Goal: Task Accomplishment & Management: Manage account settings

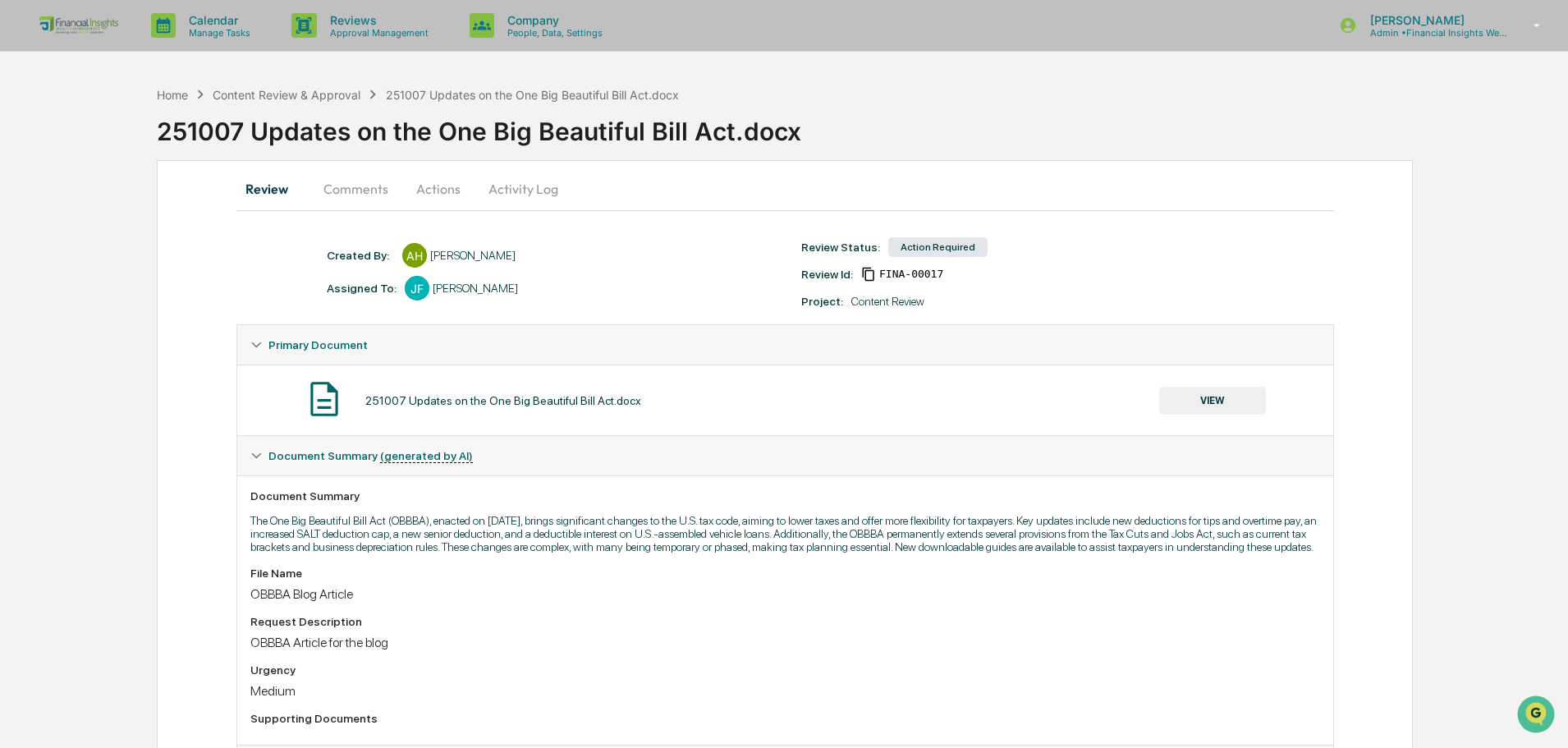
click at [1214, 392] on button "VIEW" at bounding box center [1213, 401] width 107 height 28
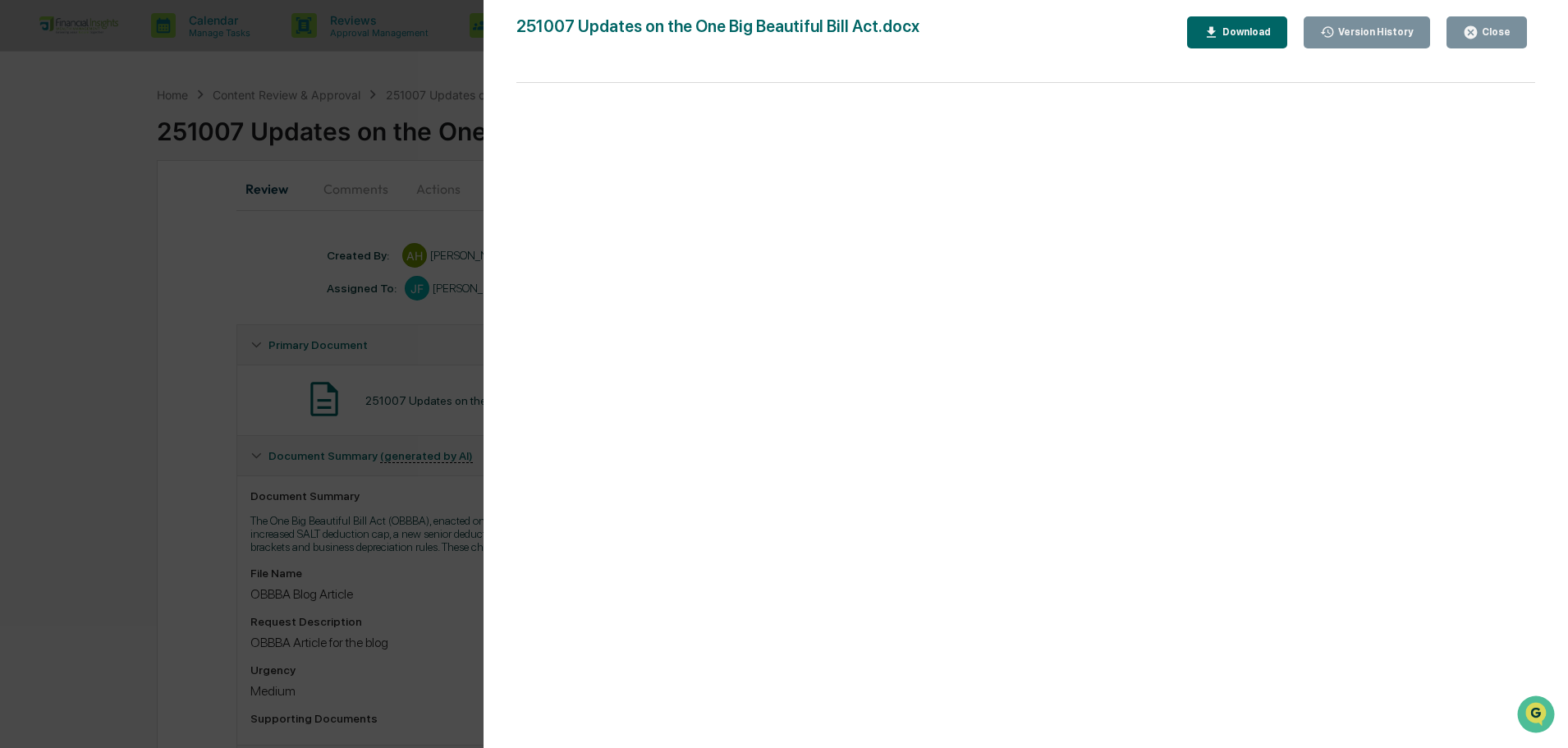
click at [1523, 32] on button "Close" at bounding box center [1487, 32] width 81 height 32
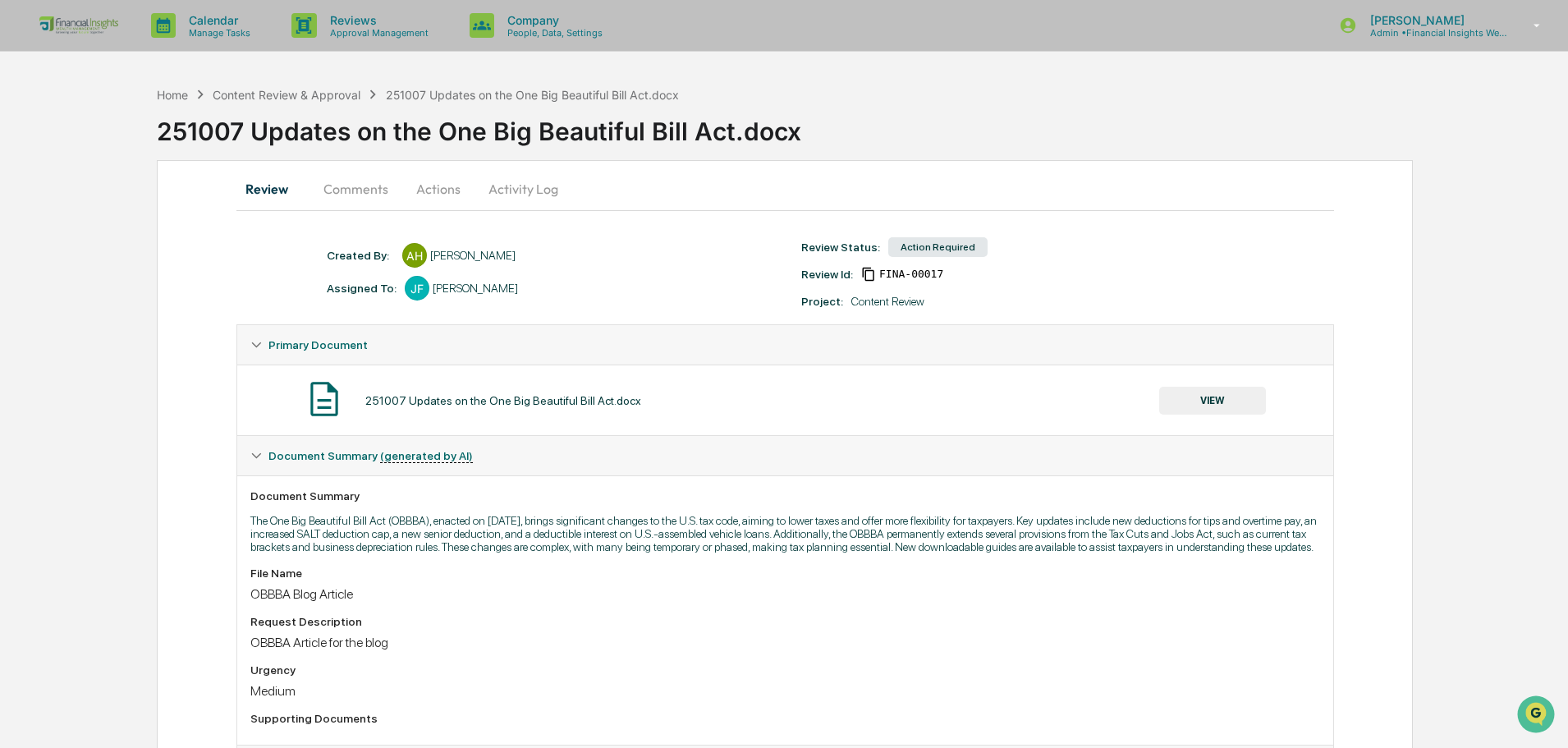
click at [507, 197] on button "Activity Log" at bounding box center [523, 189] width 96 height 40
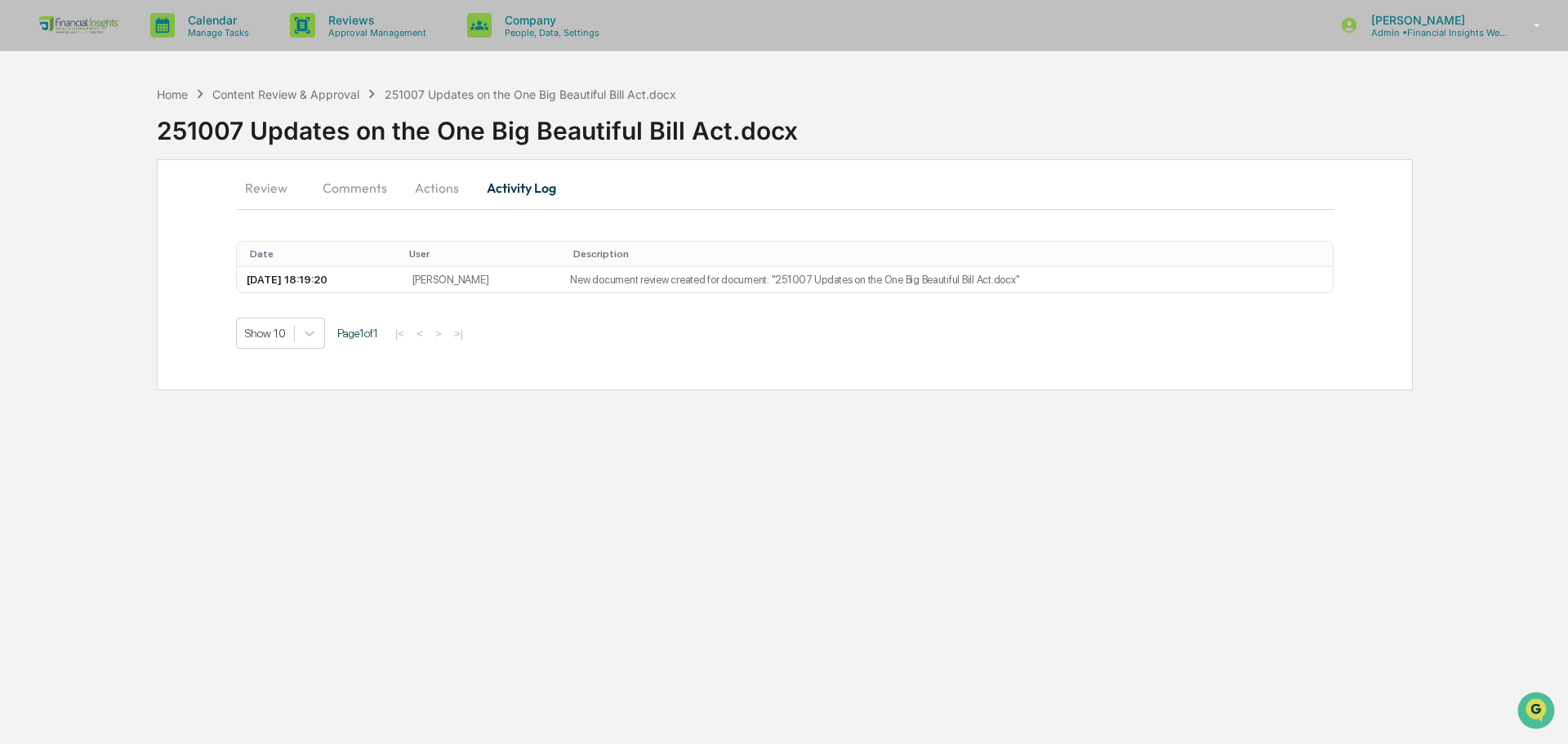
click at [427, 187] on button "Actions" at bounding box center [437, 188] width 73 height 39
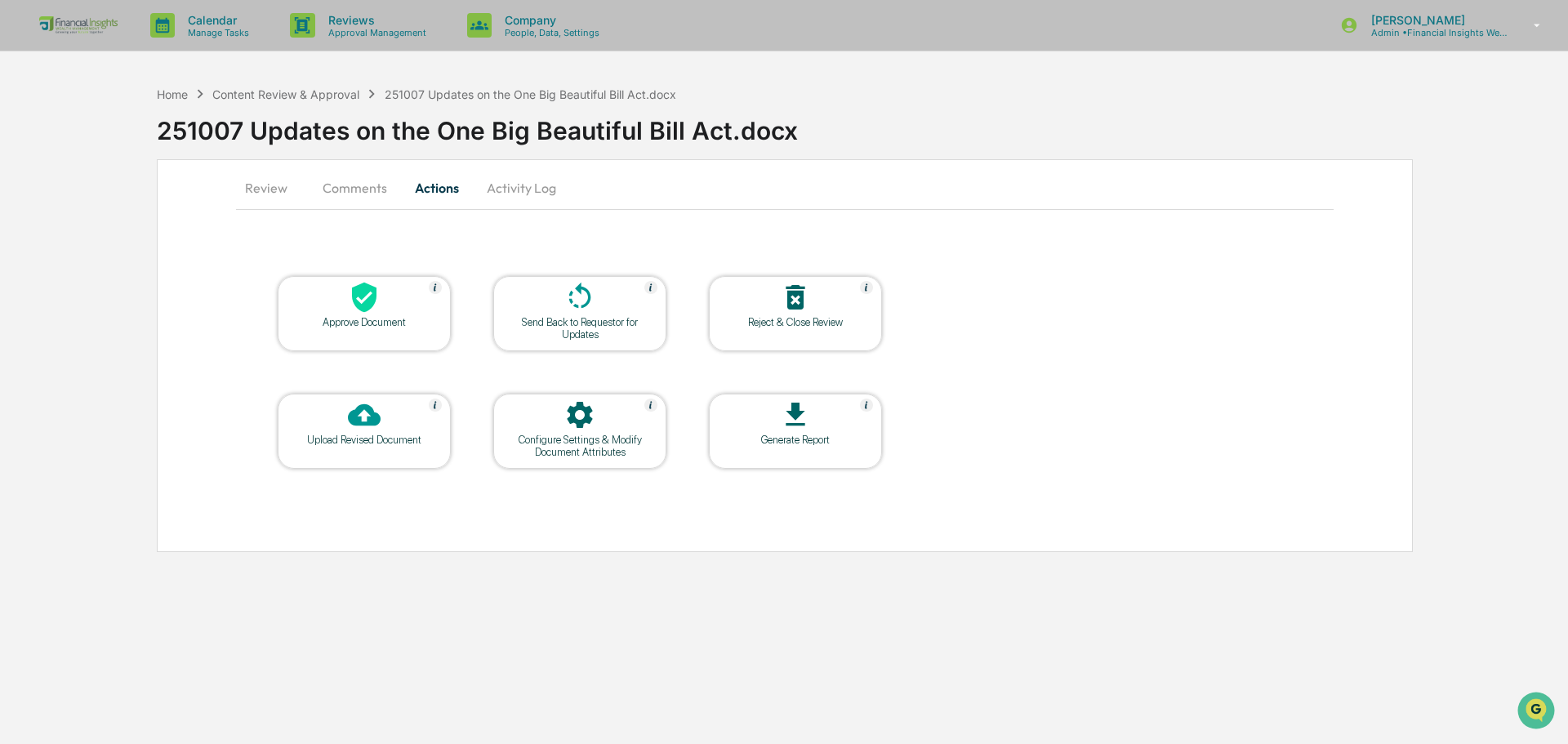
click at [365, 321] on div "Approve Document" at bounding box center [364, 322] width 147 height 12
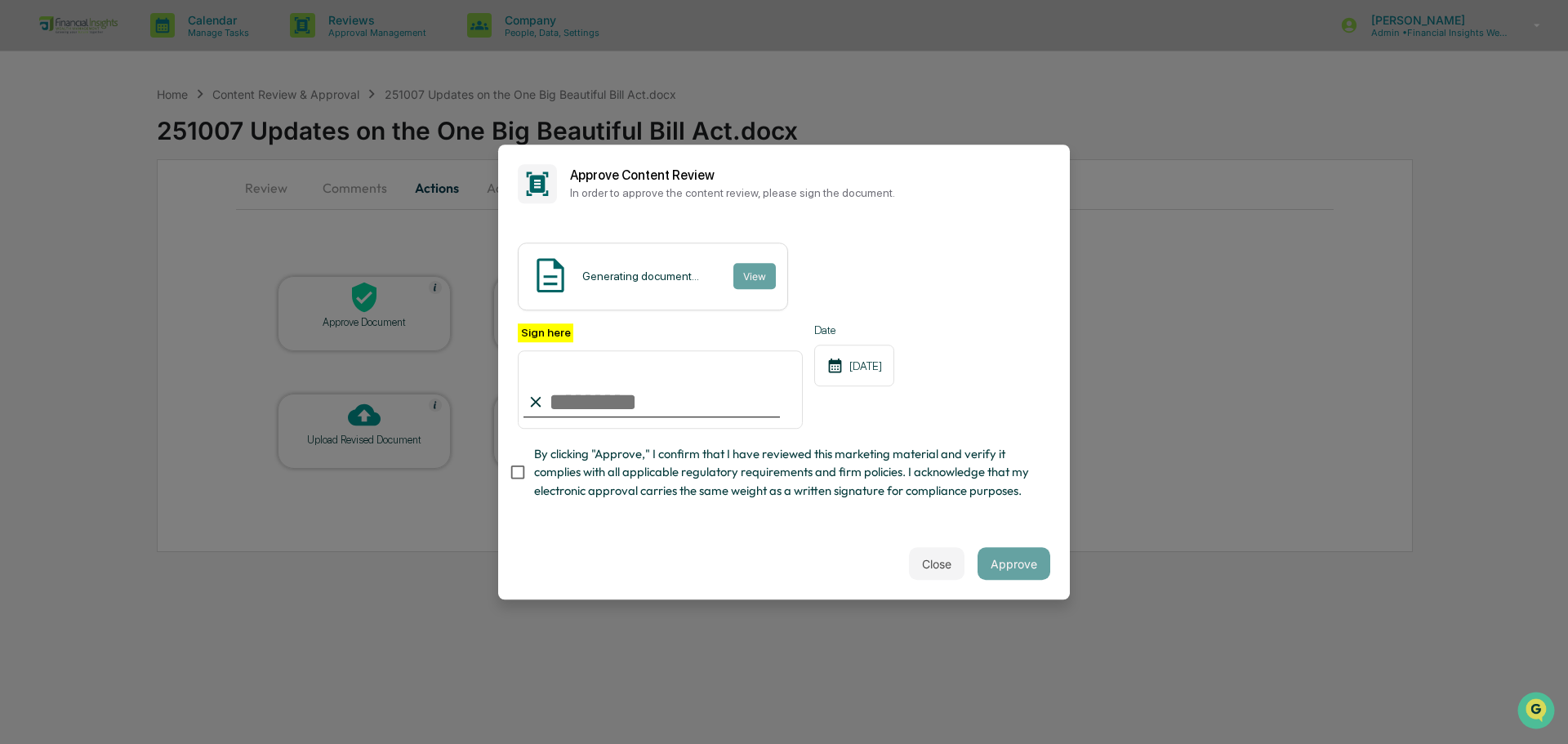
click at [649, 394] on input "Sign here" at bounding box center [660, 389] width 285 height 79
type input "**********"
click at [979, 479] on span "By clicking "Approve," I confirm that I have reviewed this marketing material a…" at bounding box center [786, 472] width 503 height 55
drag, startPoint x: 747, startPoint y: 461, endPoint x: 537, endPoint y: 451, distance: 210.2
click at [746, 461] on span "By clicking "Approve," I confirm that I have reviewed this marketing material a…" at bounding box center [786, 472] width 503 height 55
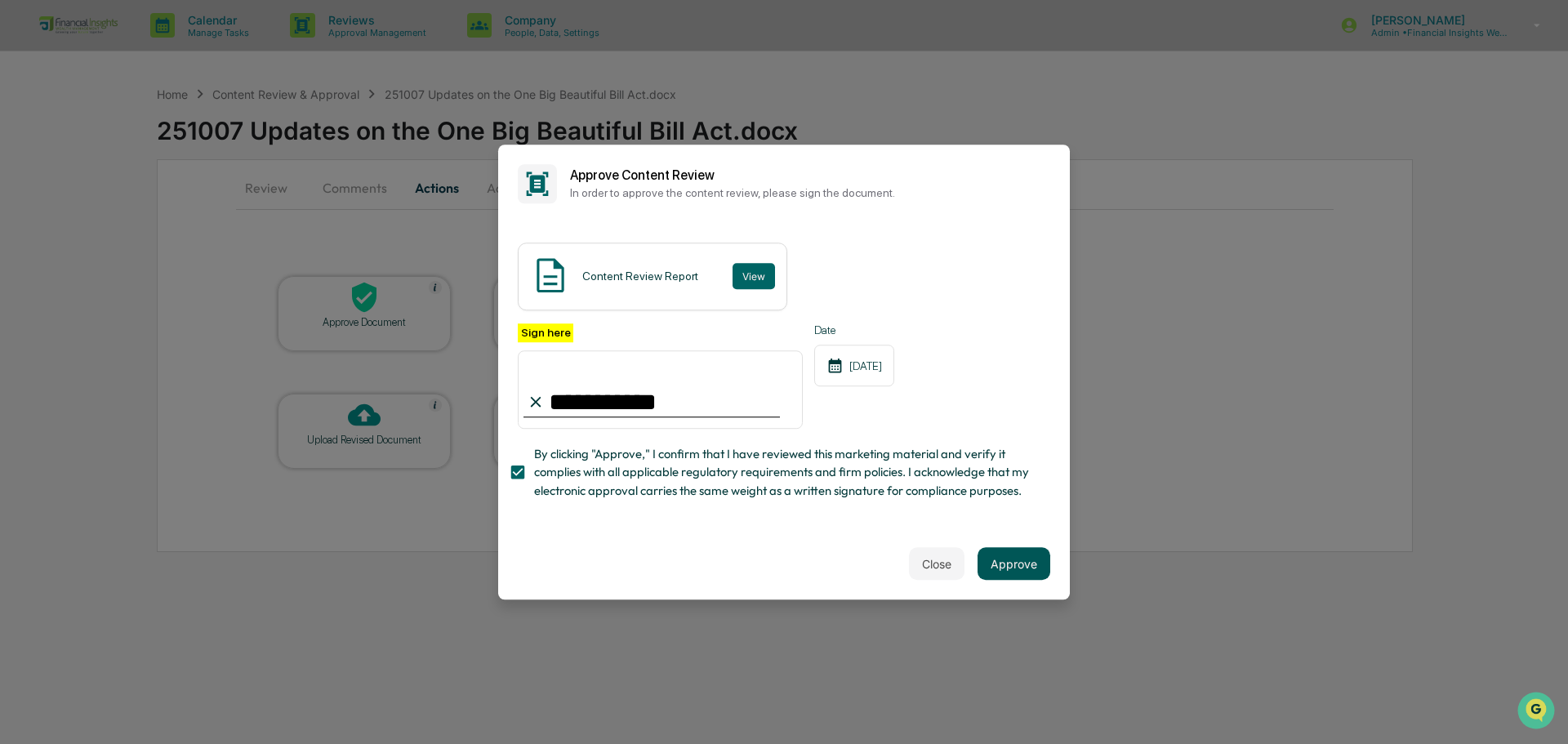
click at [1008, 580] on button "Approve" at bounding box center [1014, 563] width 72 height 32
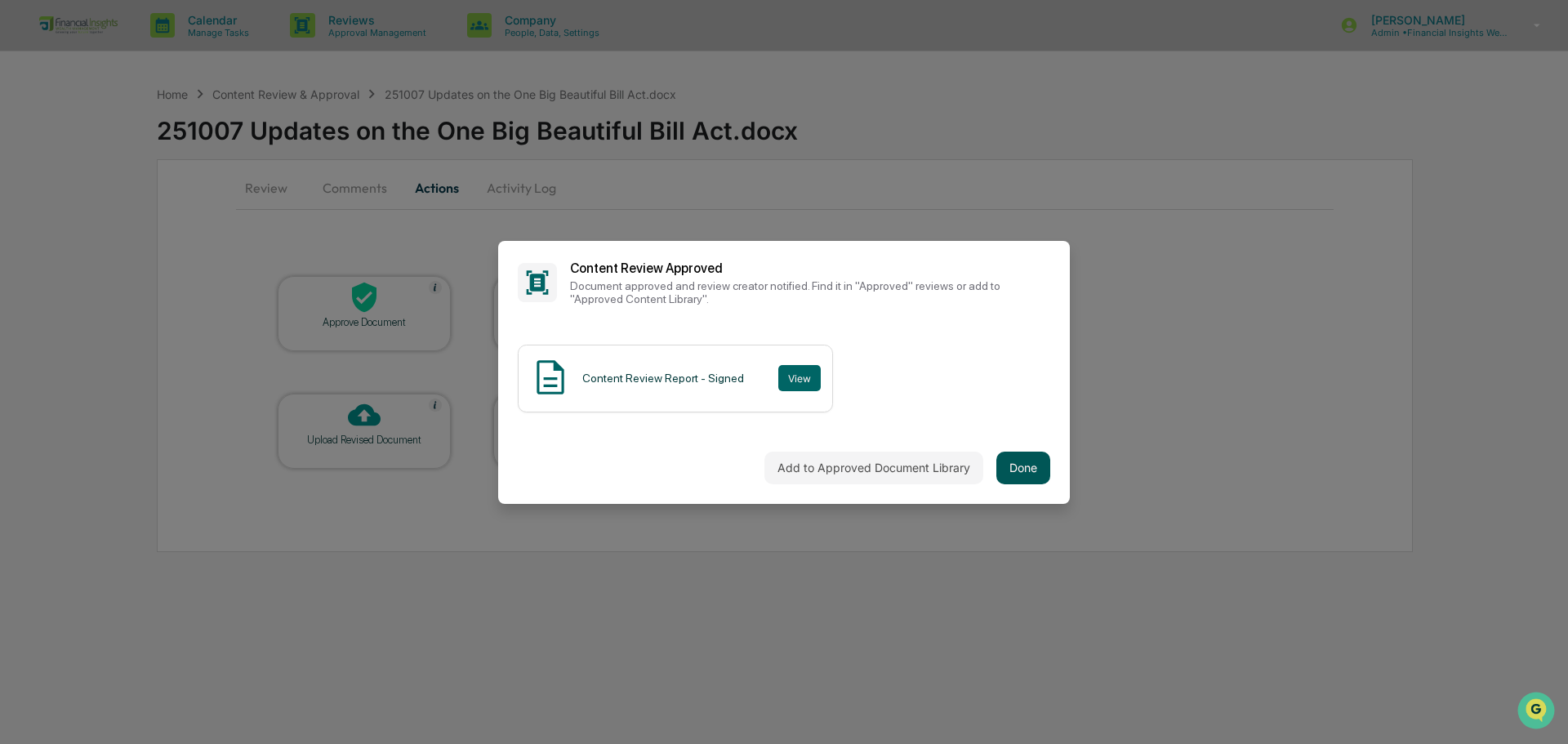
click at [1021, 462] on button "Done" at bounding box center [1023, 467] width 54 height 32
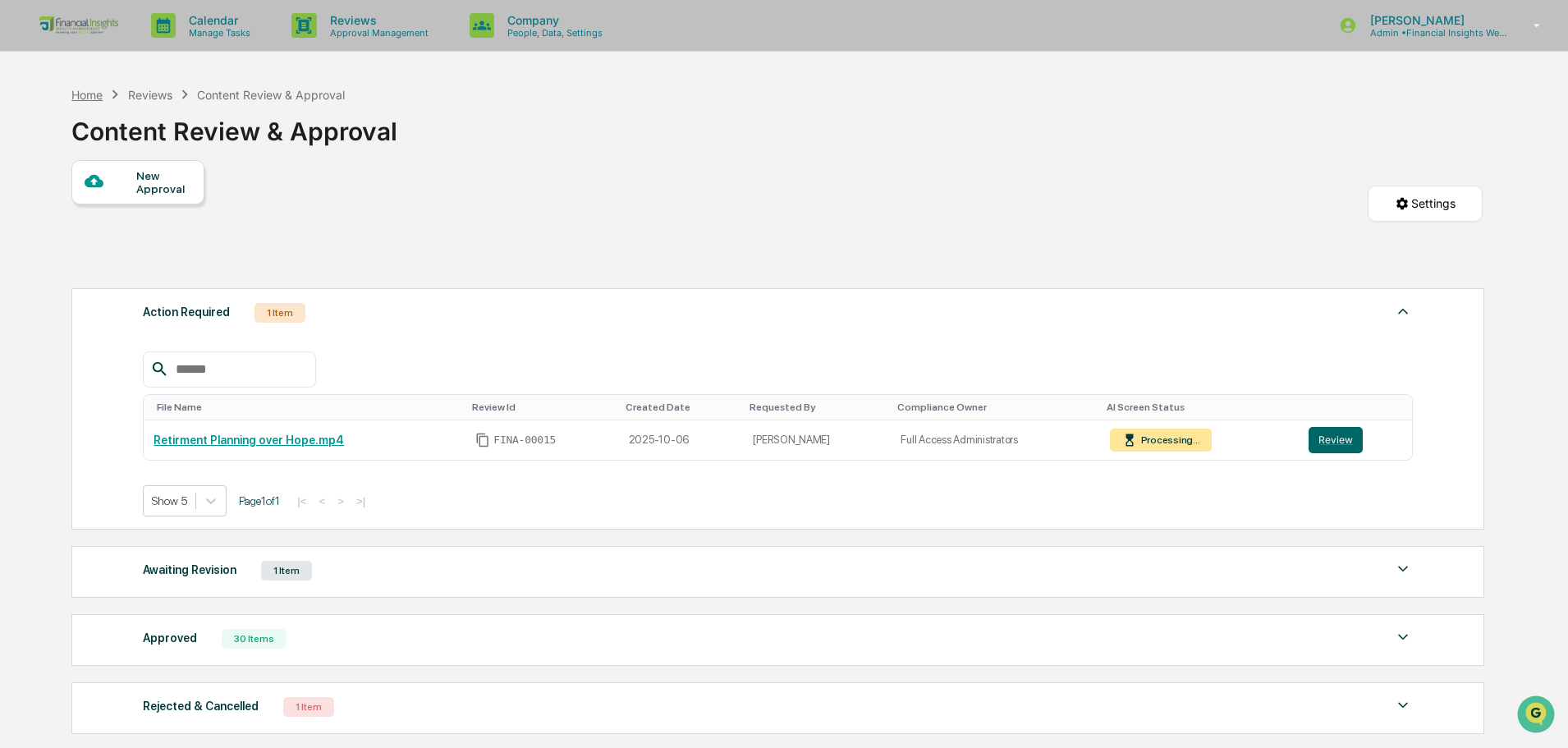
click at [88, 97] on div "Home" at bounding box center [87, 95] width 32 height 14
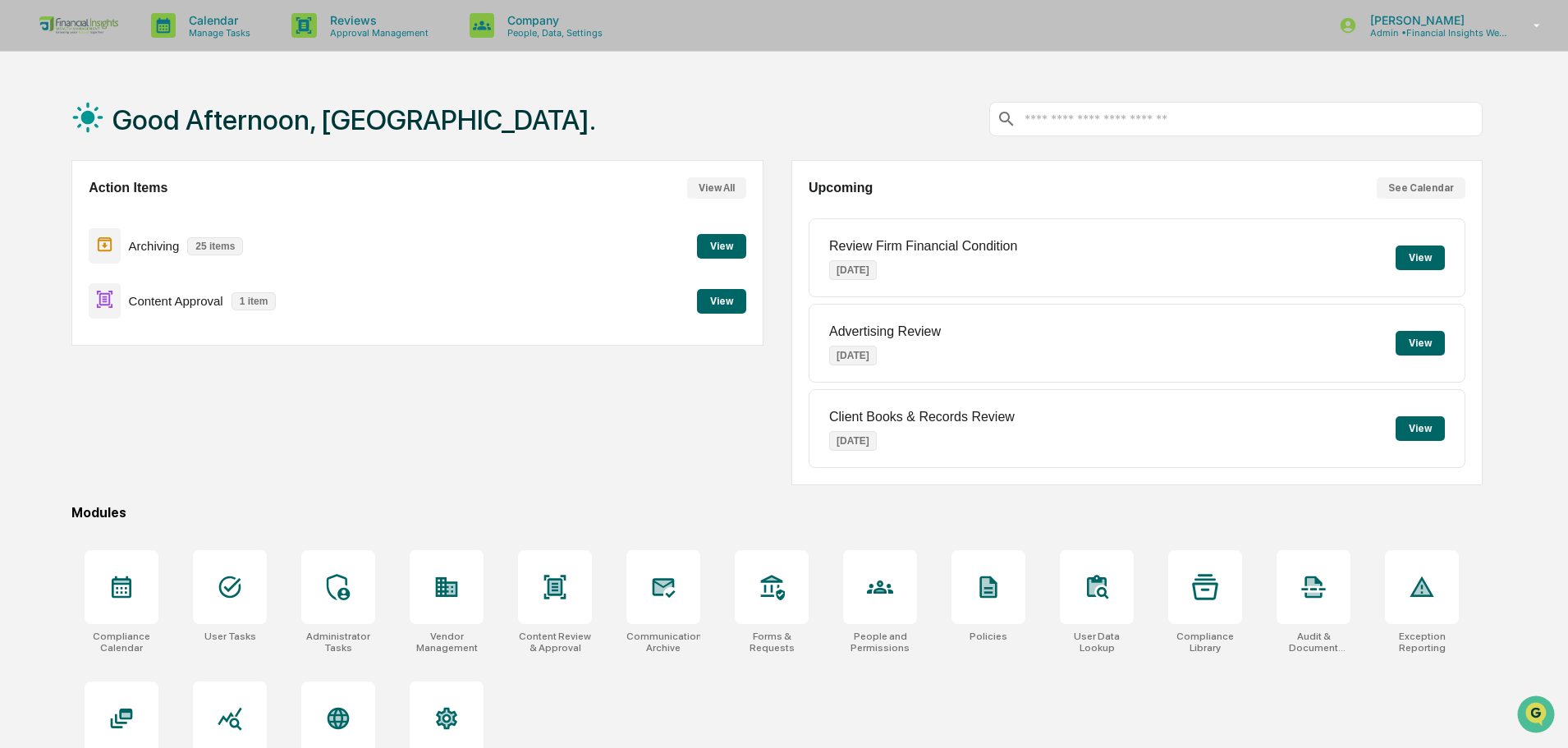
click at [715, 297] on button "View" at bounding box center [721, 301] width 49 height 25
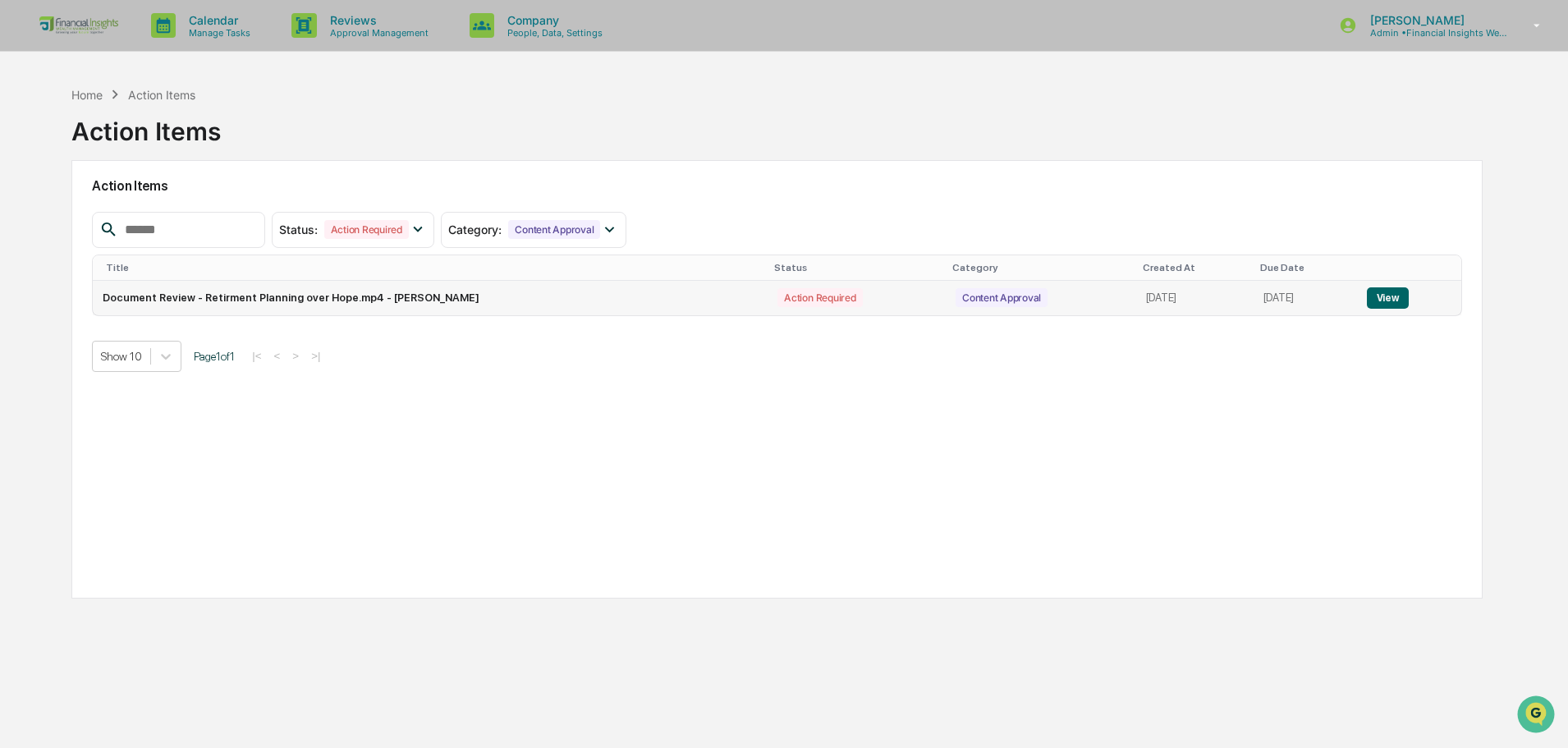
click at [1392, 294] on button "View" at bounding box center [1388, 298] width 42 height 21
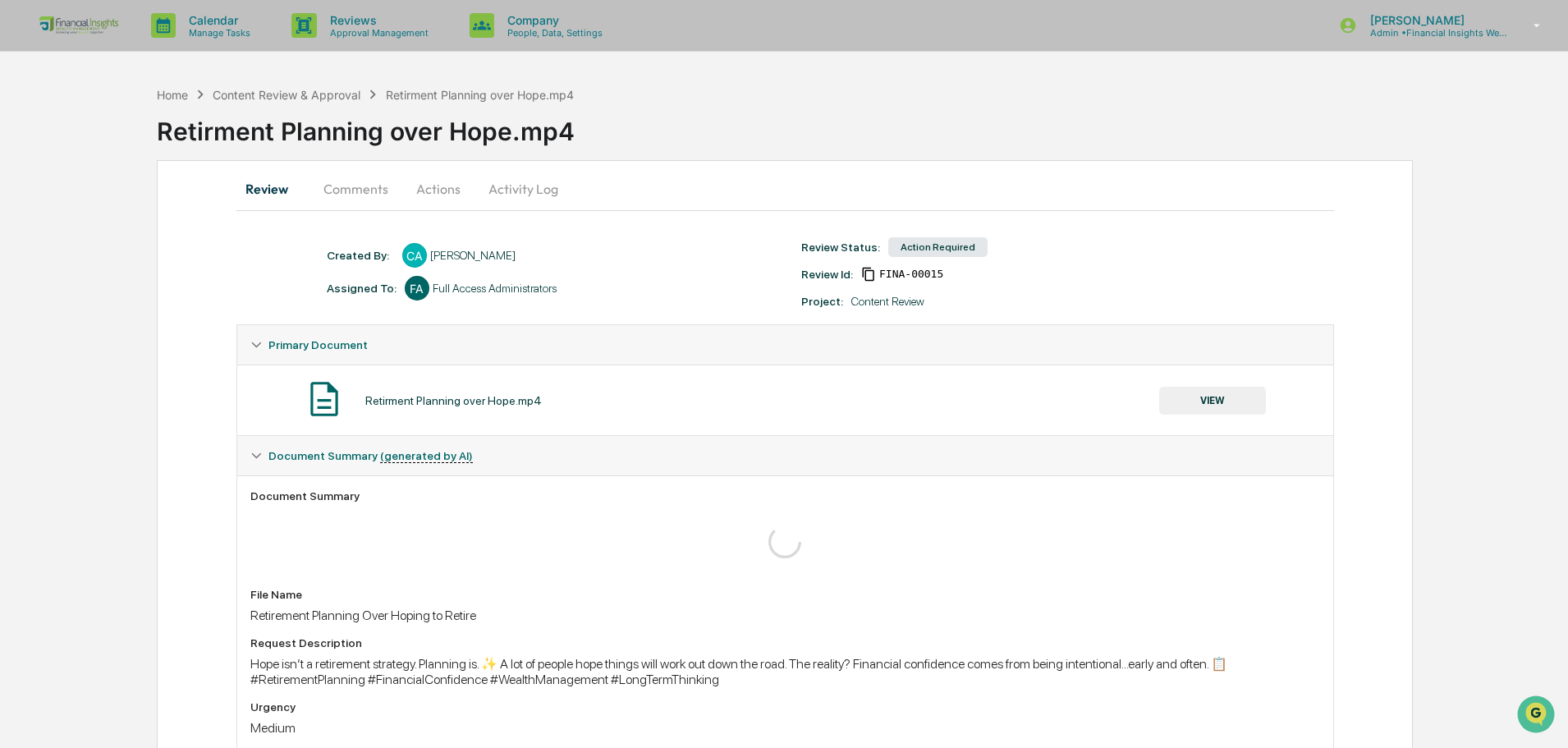
click at [435, 190] on button "Actions" at bounding box center [439, 189] width 74 height 40
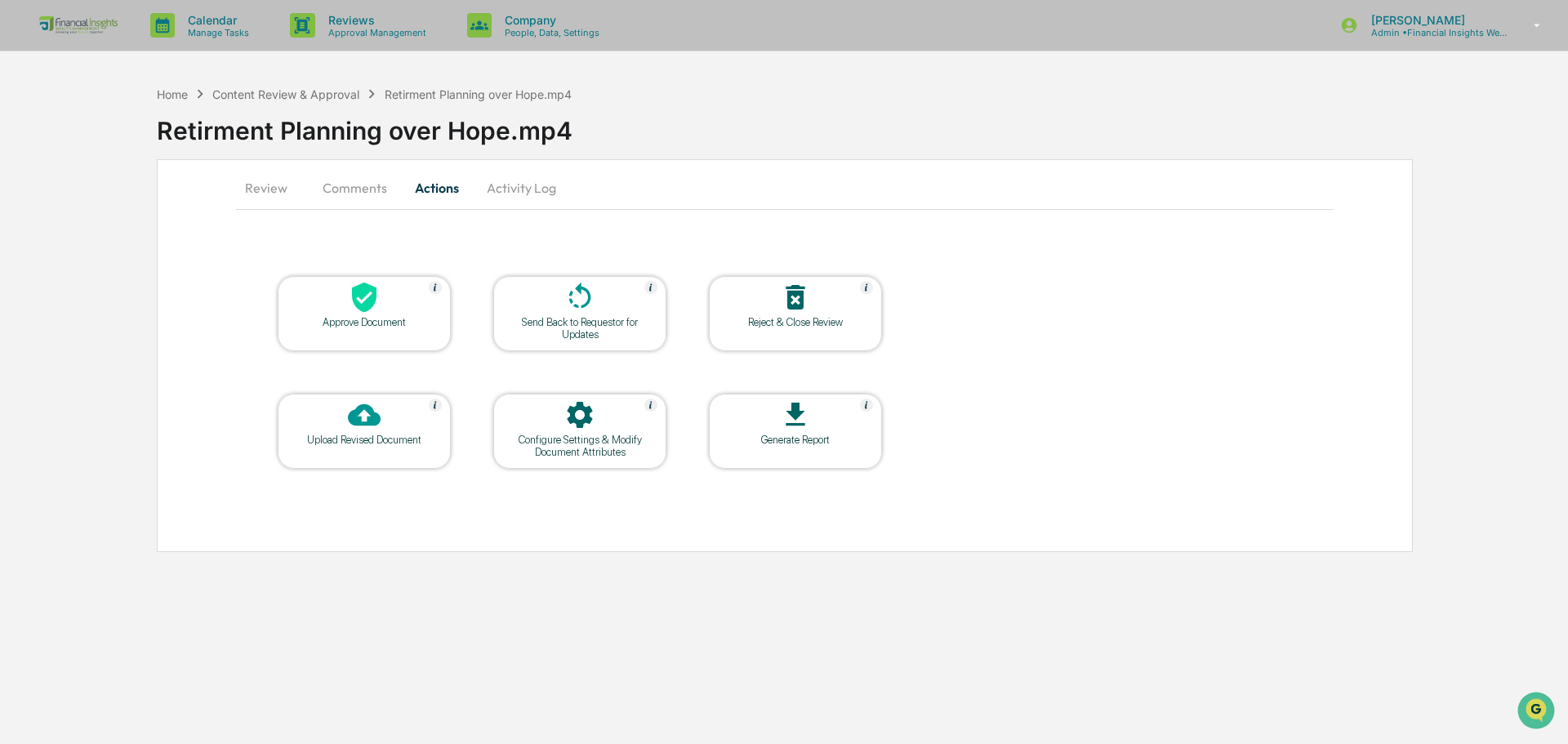
click at [277, 179] on button "Review" at bounding box center [272, 188] width 73 height 39
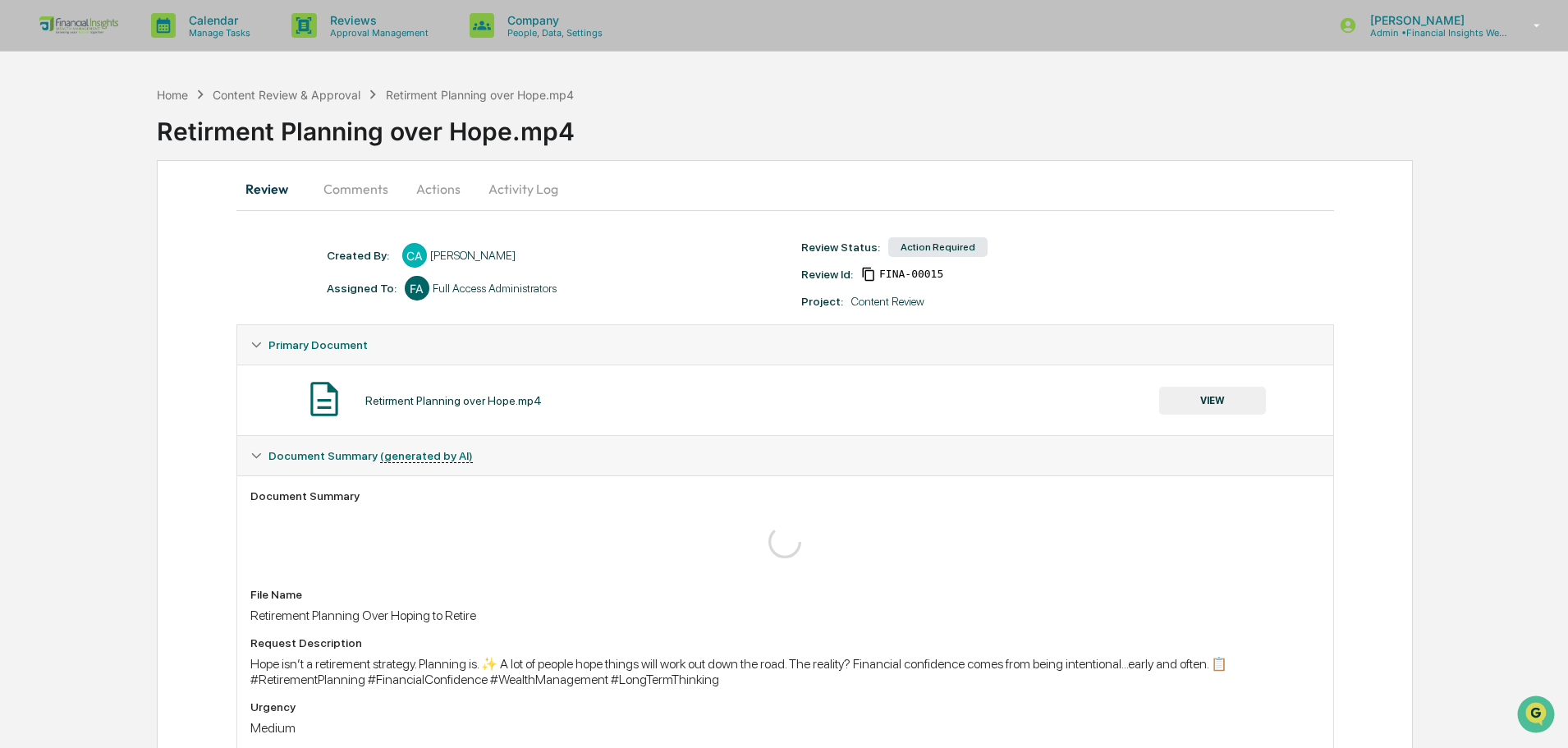
click at [1185, 401] on button "VIEW" at bounding box center [1213, 401] width 107 height 28
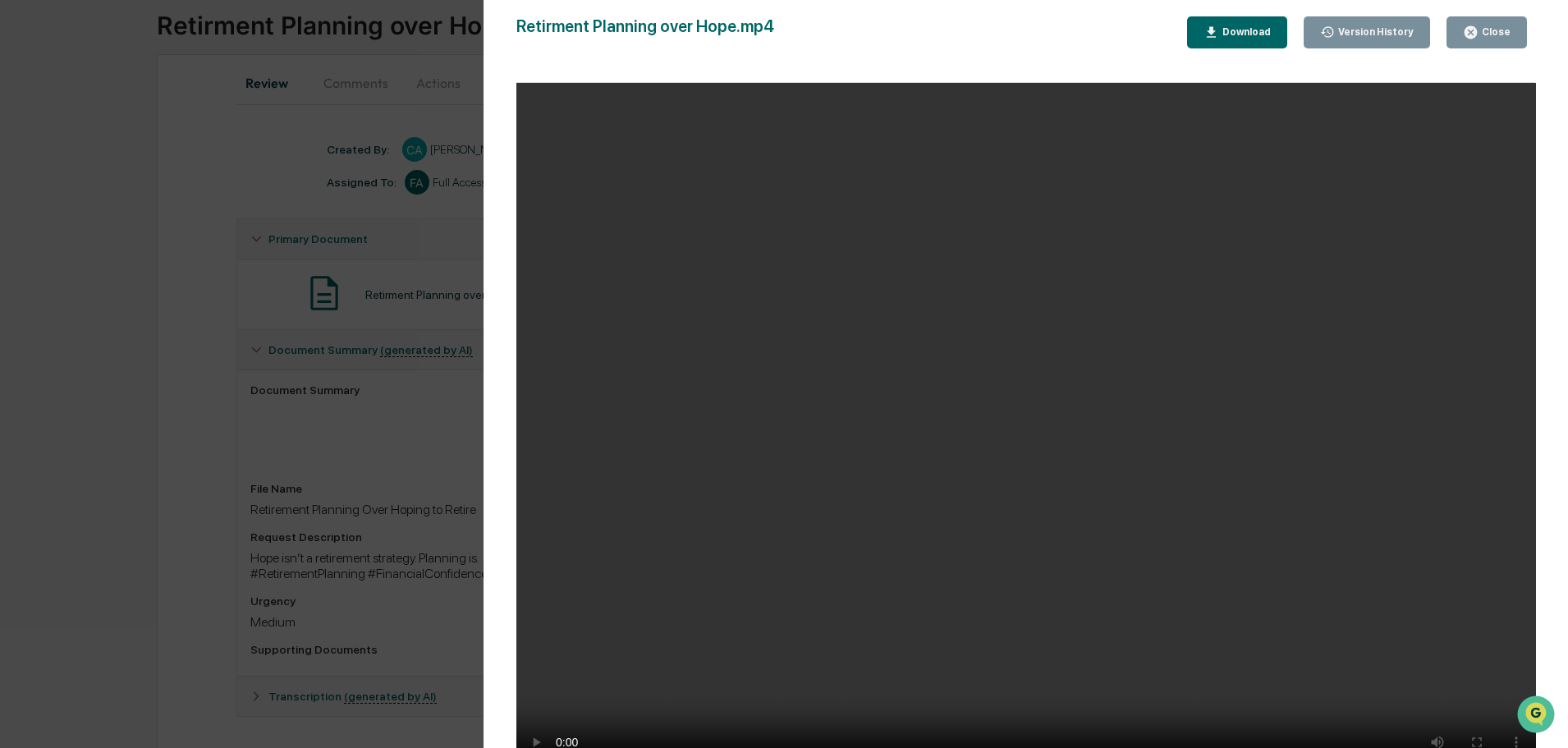
scroll to position [119, 0]
click at [1506, 33] on div "Close" at bounding box center [1494, 32] width 32 height 11
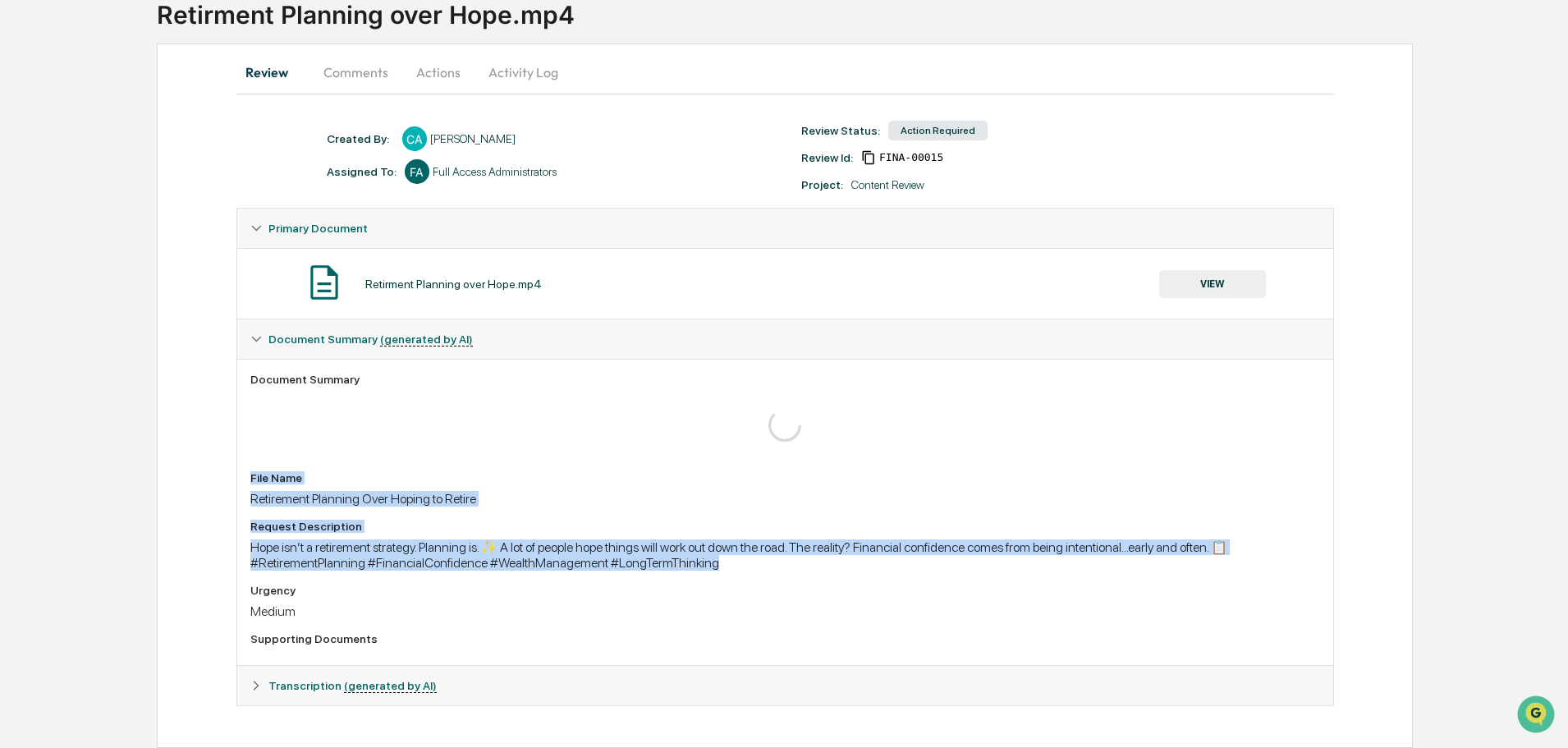
drag, startPoint x: 765, startPoint y: 572, endPoint x: 517, endPoint y: 463, distance: 270.9
click at [278, 432] on div "Document Summary File Name Retirement Planning Over Hoping to Retire Request De…" at bounding box center [784, 512] width 1096 height 306
click at [517, 463] on div "Document Summary File Name Retirement Planning Over Hoping to Retire Request De…" at bounding box center [784, 512] width 1096 height 306
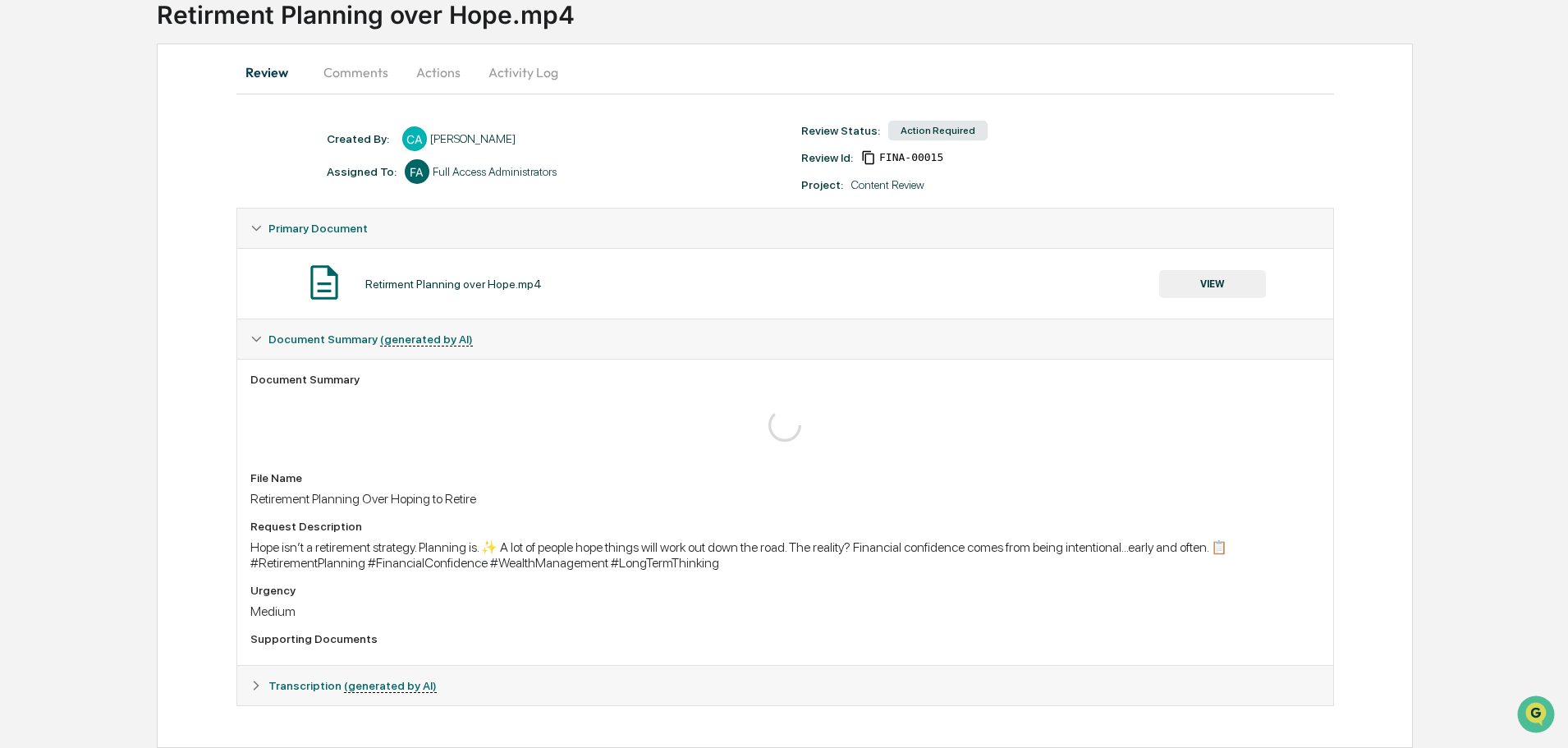
click at [440, 78] on button "Actions" at bounding box center [439, 72] width 74 height 40
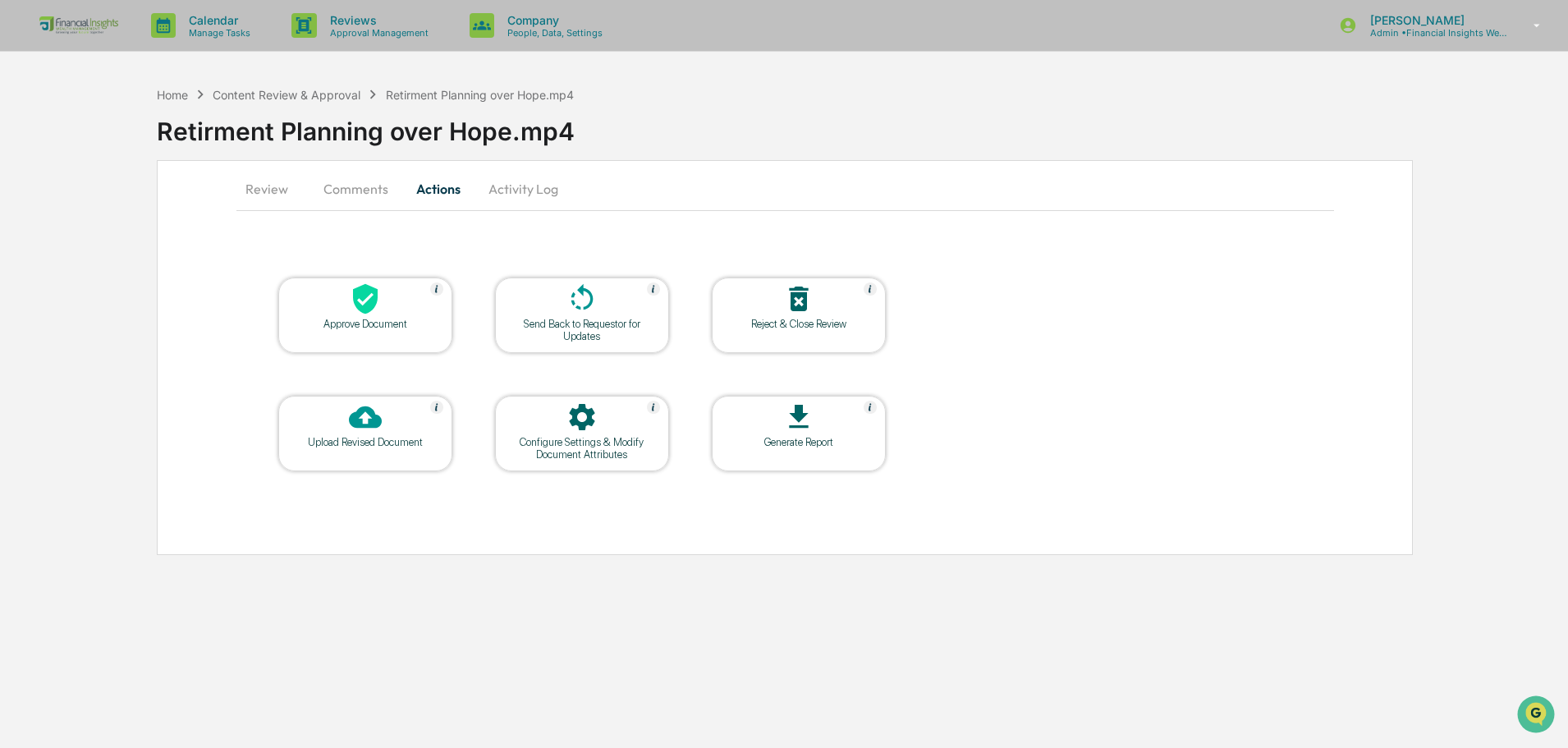
scroll to position [0, 0]
click at [256, 194] on button "Review" at bounding box center [274, 189] width 74 height 40
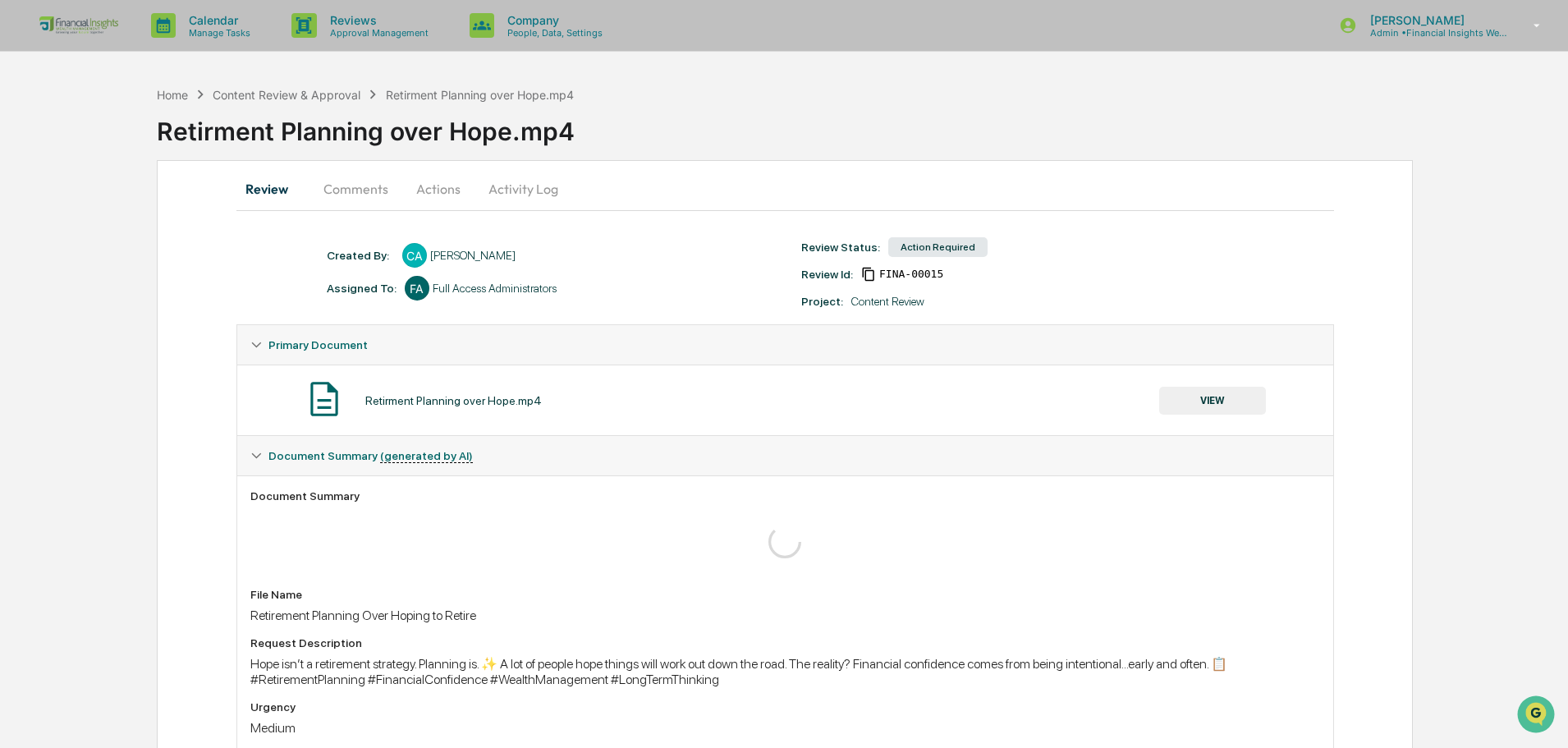
click at [433, 182] on button "Actions" at bounding box center [439, 189] width 74 height 40
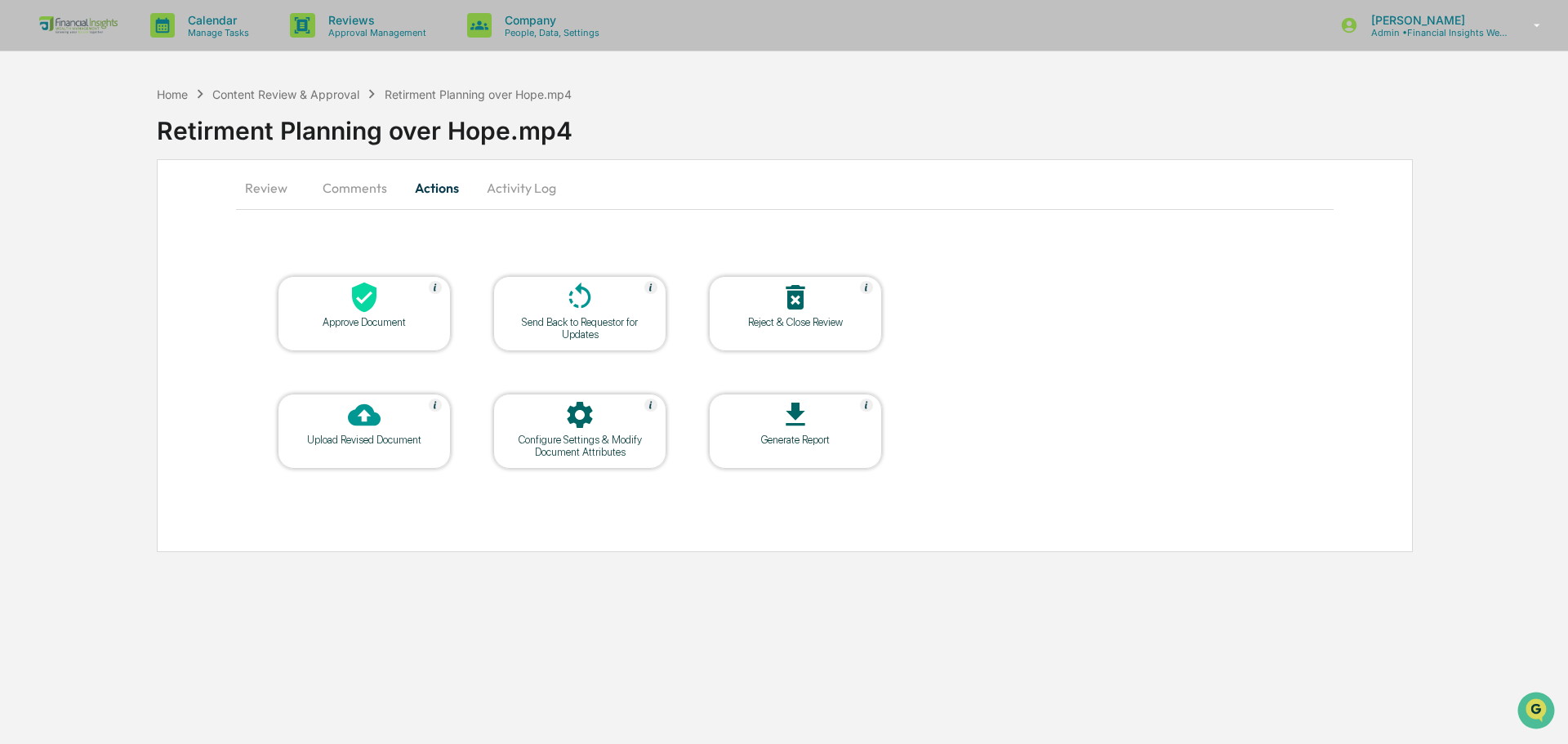
click at [618, 322] on div "Send Back to Requestor for Updates" at bounding box center [580, 328] width 147 height 24
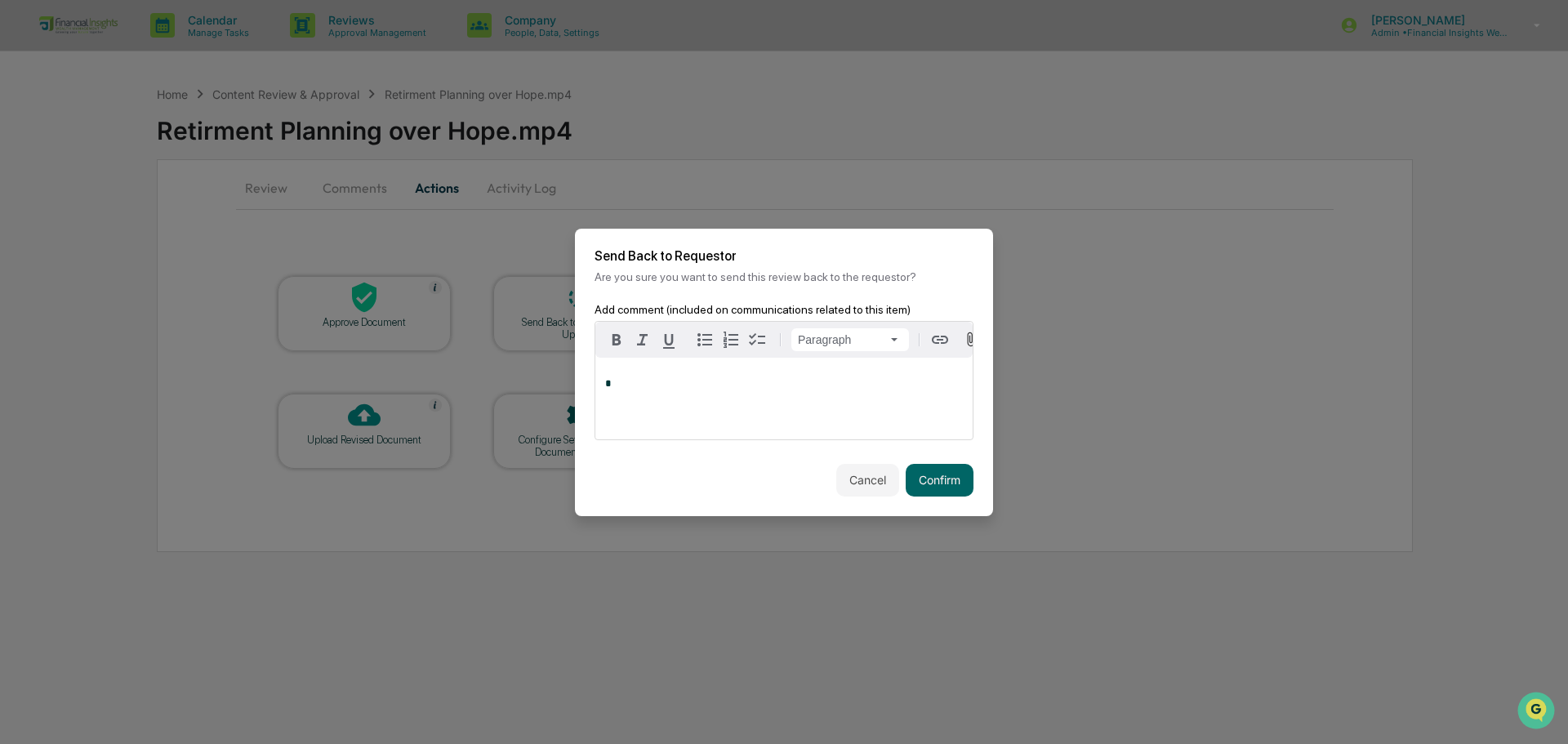
drag, startPoint x: 779, startPoint y: 410, endPoint x: 768, endPoint y: 400, distance: 14.9
click at [777, 407] on div "*" at bounding box center [784, 399] width 377 height 82
click at [925, 475] on button "Confirm" at bounding box center [940, 479] width 68 height 32
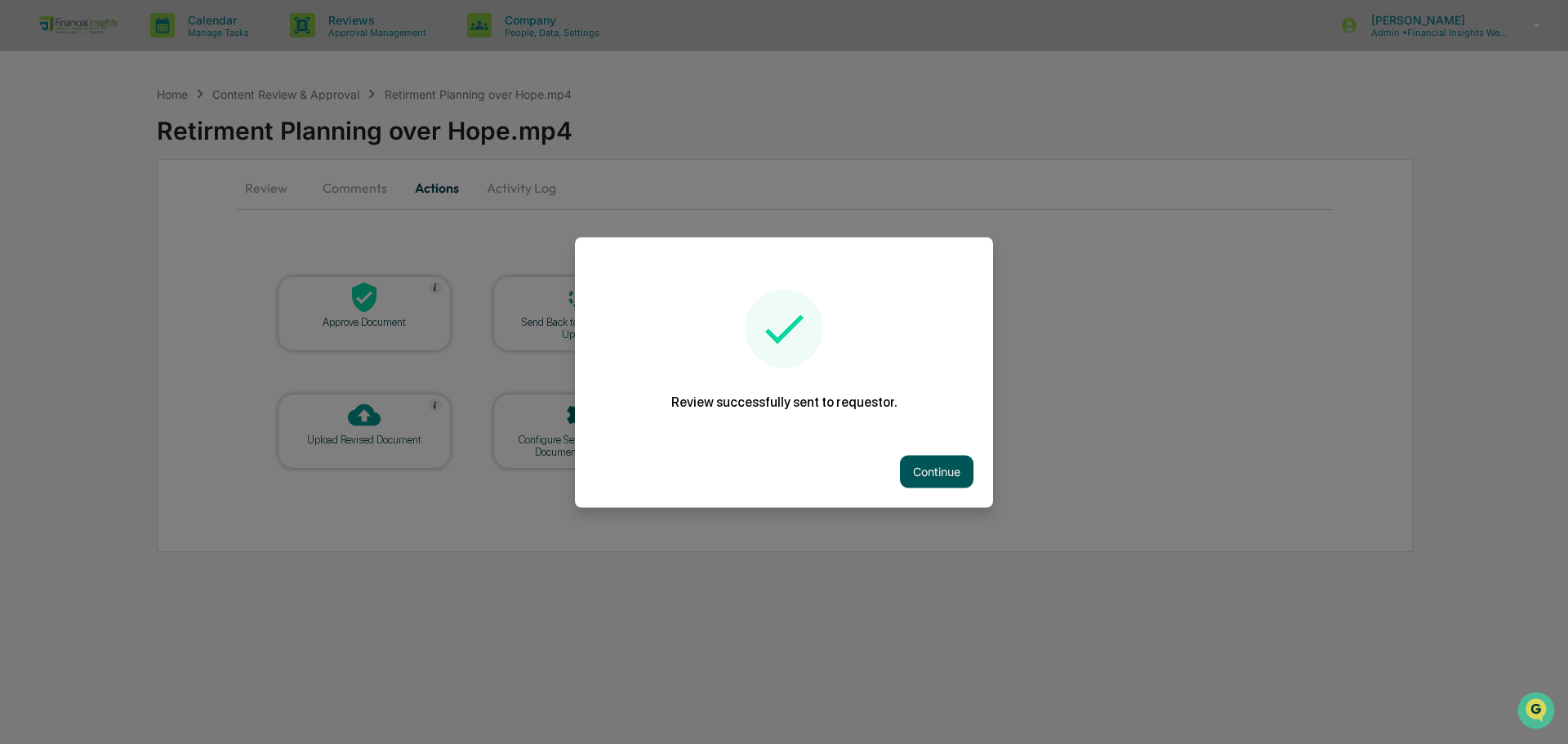
click at [928, 461] on button "Continue" at bounding box center [937, 471] width 73 height 32
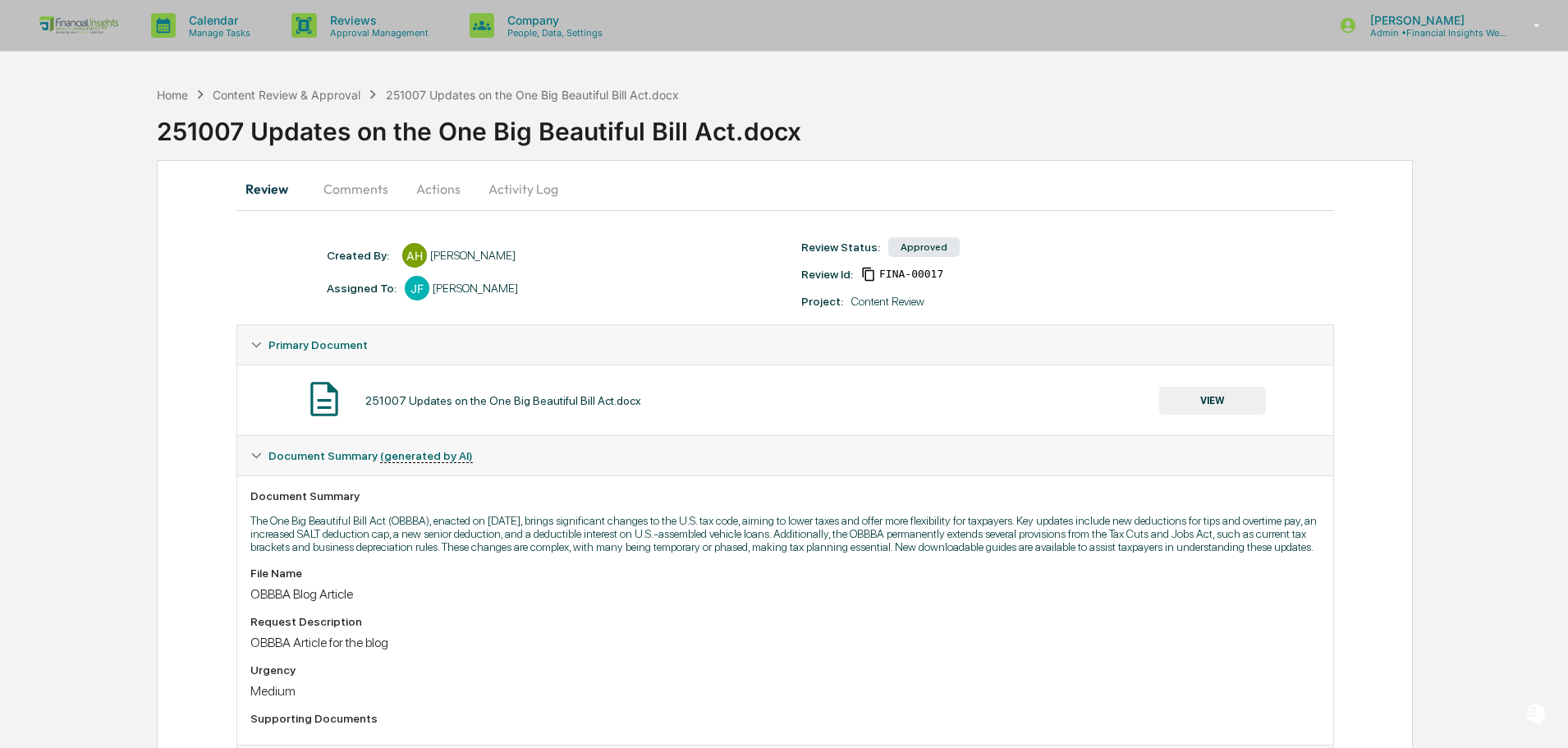
click at [1222, 403] on button "VIEW" at bounding box center [1213, 401] width 107 height 28
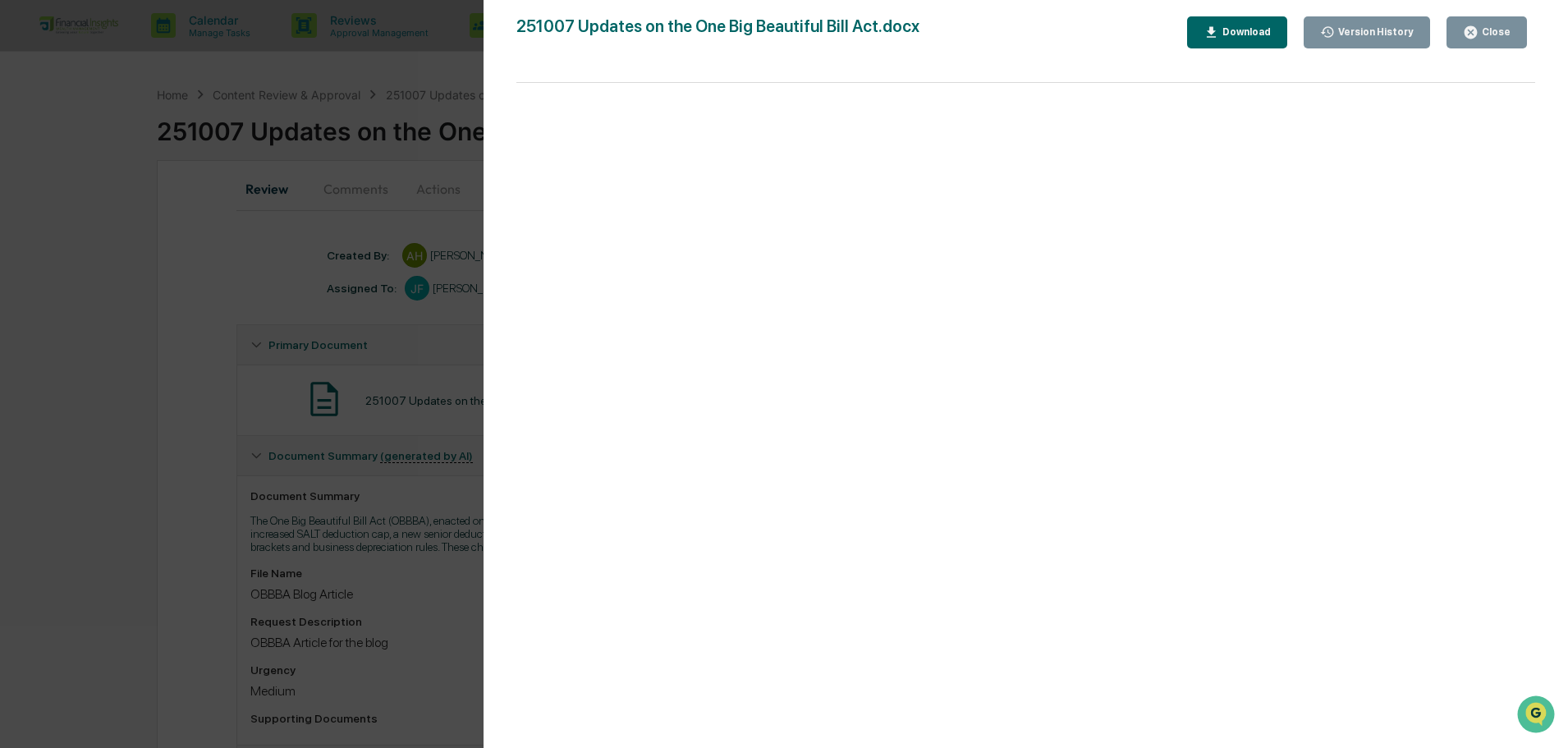
click at [1497, 32] on div "Close" at bounding box center [1494, 32] width 32 height 11
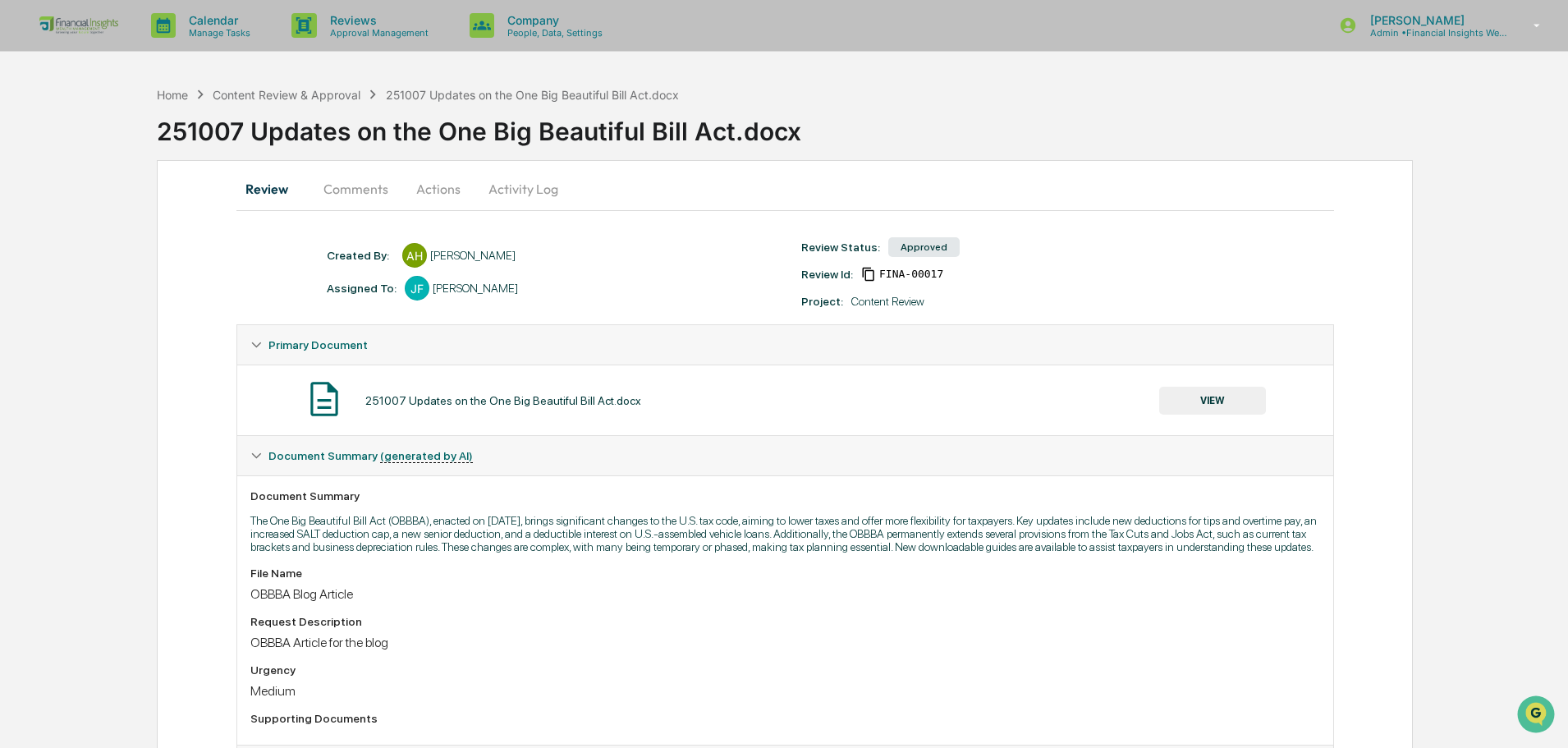
drag, startPoint x: 548, startPoint y: 179, endPoint x: 541, endPoint y: 185, distance: 9.2
click at [547, 179] on button "Activity Log" at bounding box center [523, 189] width 96 height 40
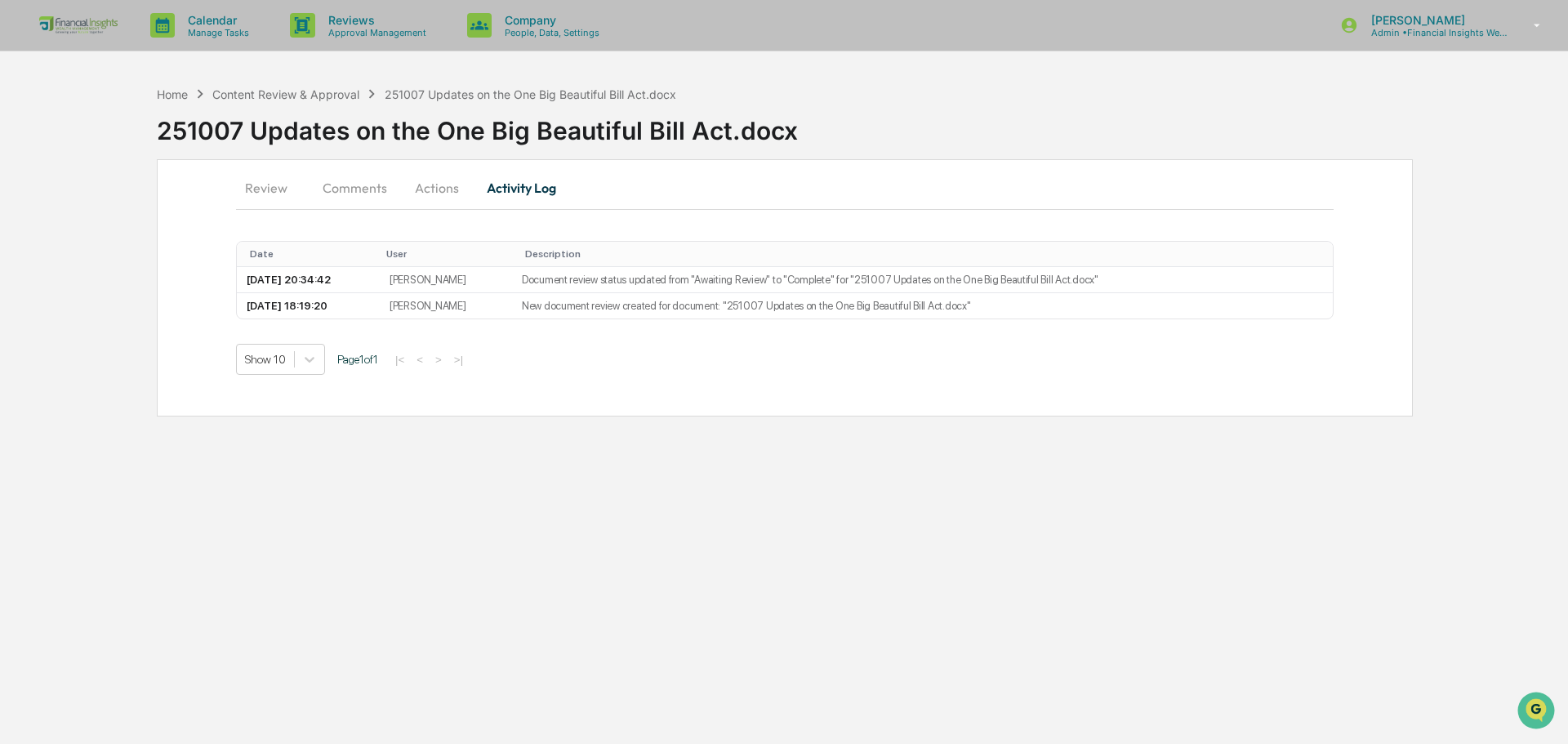
click at [453, 184] on button "Actions" at bounding box center [437, 188] width 73 height 39
